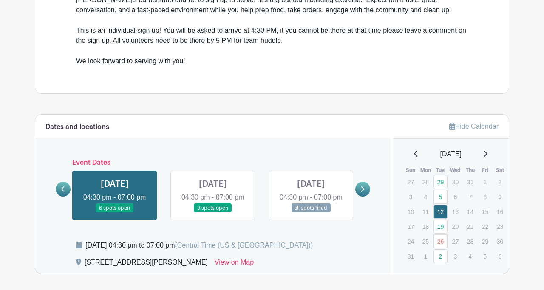
scroll to position [362, 0]
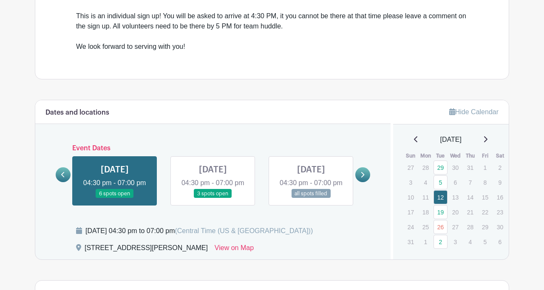
click at [487, 136] on icon at bounding box center [485, 139] width 4 height 7
click at [441, 220] on link "30" at bounding box center [440, 227] width 14 height 14
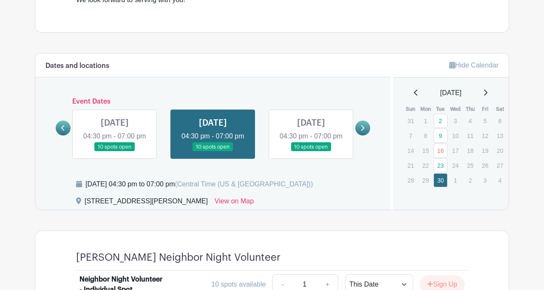
scroll to position [418, 0]
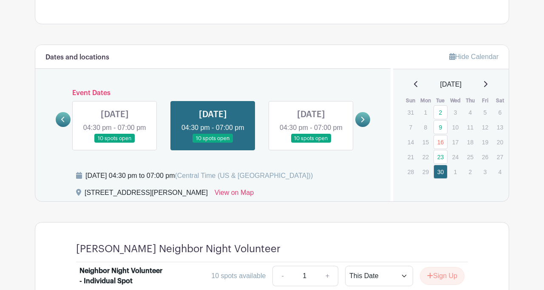
click at [213, 143] on link at bounding box center [213, 143] width 0 height 0
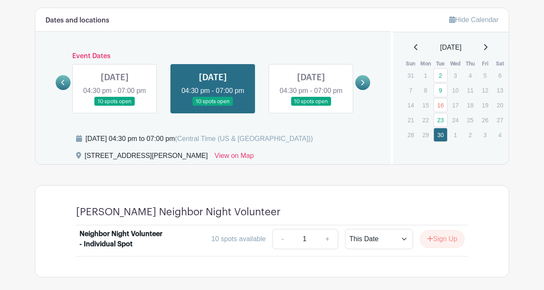
scroll to position [461, 0]
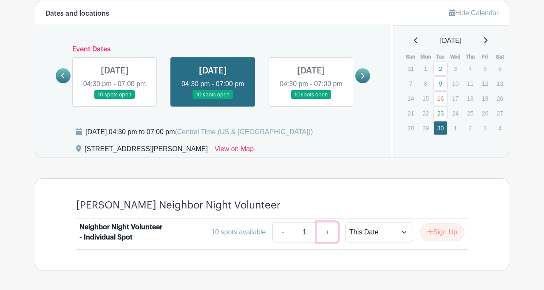
click at [320, 233] on link "+" at bounding box center [327, 232] width 21 height 20
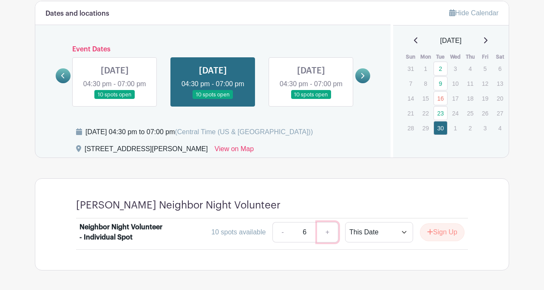
click at [320, 233] on link "+" at bounding box center [327, 232] width 21 height 20
type input "10"
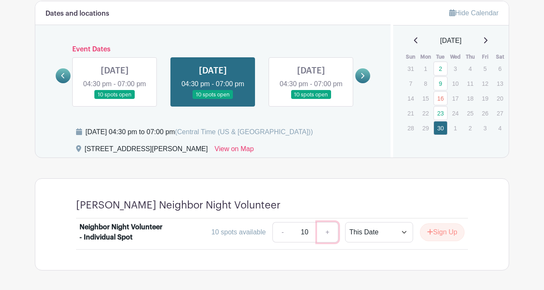
click at [320, 233] on link "+" at bounding box center [327, 232] width 21 height 20
click at [365, 230] on select "This Date Select Dates" at bounding box center [379, 232] width 68 height 20
click at [434, 235] on button "Sign Up" at bounding box center [442, 232] width 45 height 18
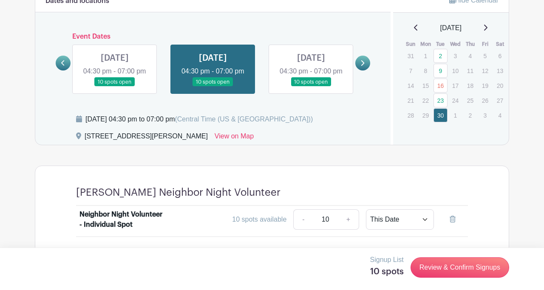
scroll to position [494, 0]
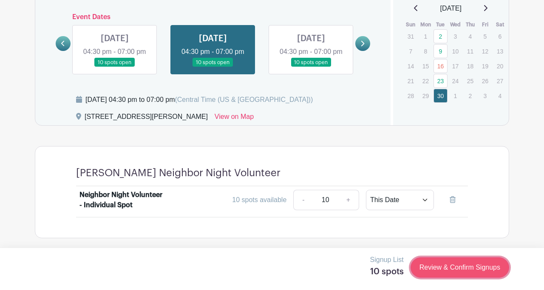
click at [438, 268] on link "Review & Confirm Signups" at bounding box center [459, 267] width 99 height 20
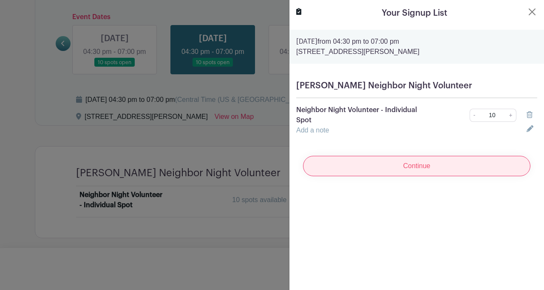
click at [416, 169] on input "Continue" at bounding box center [416, 166] width 227 height 20
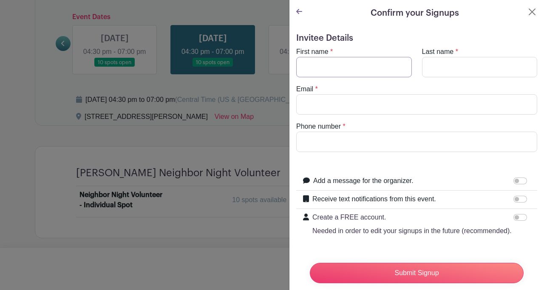
click at [351, 66] on input "First name" at bounding box center [354, 67] width 116 height 20
type input "[PERSON_NAME]"
type input "[PERSON_NAME][EMAIL_ADDRESS][DOMAIN_NAME]"
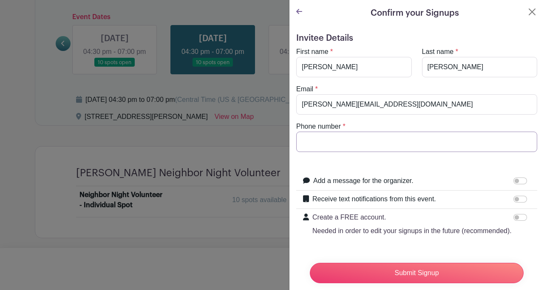
type input "4794267914"
click at [521, 182] on input "Add a message for the organizer." at bounding box center [520, 181] width 14 height 7
checkbox input "true"
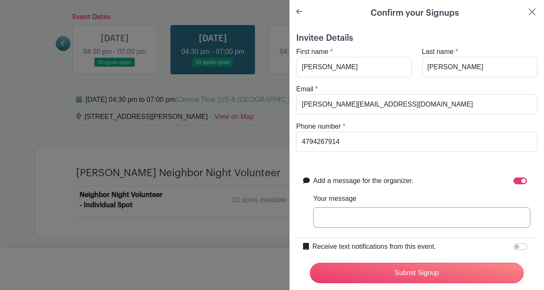
click at [386, 211] on input "Your message" at bounding box center [421, 217] width 217 height 20
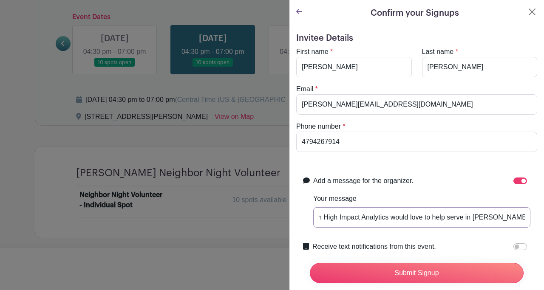
scroll to position [0, 0]
drag, startPoint x: 353, startPoint y: 218, endPoint x: 277, endPoint y: 218, distance: 76.0
click at [277, 259] on div "Signup List 10 spots Review & Confirm Signups Confirm your Signups Invitee Deta…" at bounding box center [272, 259] width 474 height 0
click at [362, 218] on input "Hi! A group of us from High Impact Analytics would love to help serve in [PERSO…" at bounding box center [421, 217] width 217 height 20
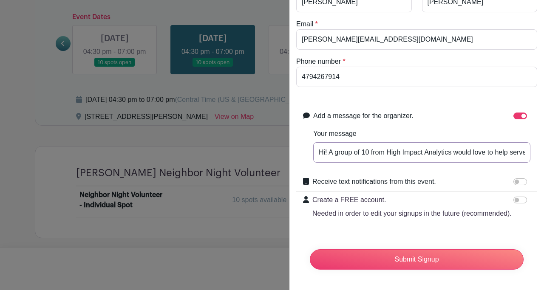
type input "Hi! A group of 10 from High Impact Analytics would love to help serve in [PERSO…"
click at [517, 199] on input "Create a FREE account. Needed in order to edit your signups in the future (reco…" at bounding box center [520, 200] width 14 height 7
checkbox input "true"
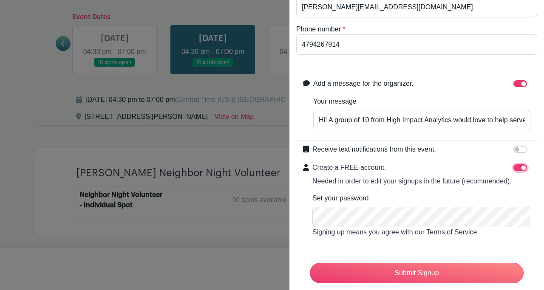
scroll to position [107, 0]
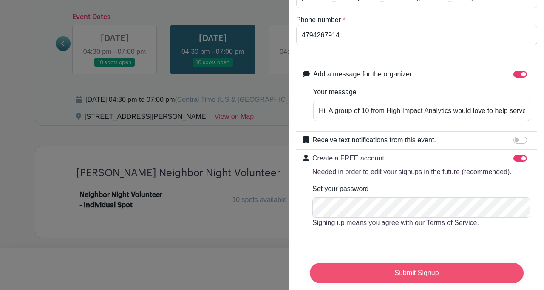
click at [375, 272] on input "Submit Signup" at bounding box center [417, 273] width 214 height 20
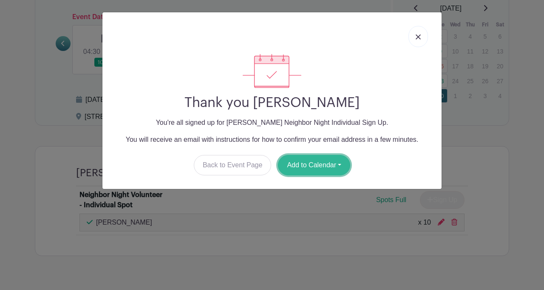
click at [339, 164] on button "Add to Calendar" at bounding box center [314, 165] width 72 height 20
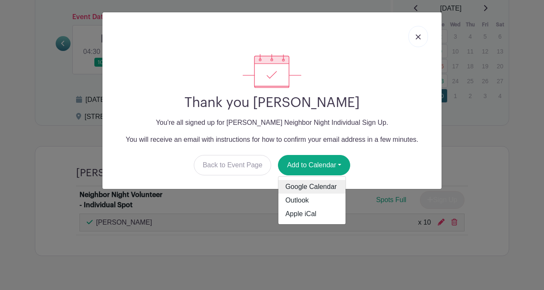
click at [322, 184] on link "Google Calendar" at bounding box center [311, 187] width 67 height 14
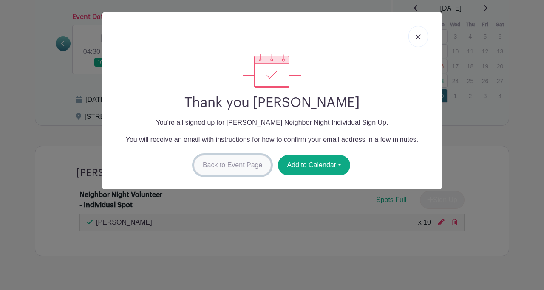
click at [202, 171] on link "Back to Event Page" at bounding box center [233, 165] width 78 height 20
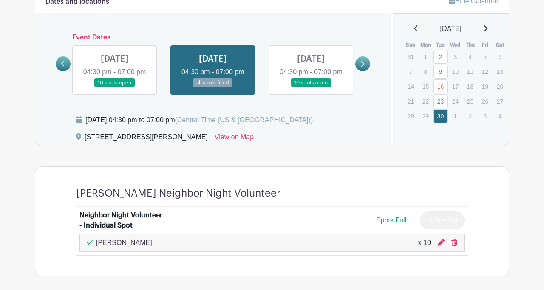
scroll to position [464, 0]
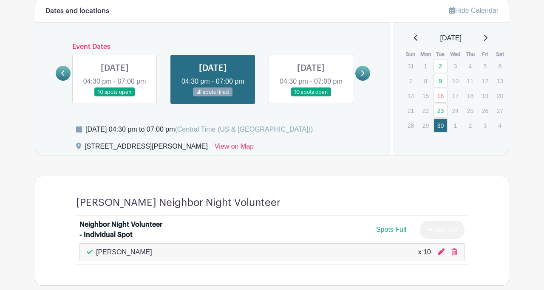
drag, startPoint x: 86, startPoint y: 144, endPoint x: 177, endPoint y: 146, distance: 90.9
click at [177, 146] on div "[STREET_ADDRESS][PERSON_NAME]" at bounding box center [146, 148] width 123 height 14
copy div "[STREET_ADDRESS][PERSON_NAME]"
